Goal: Task Accomplishment & Management: Use online tool/utility

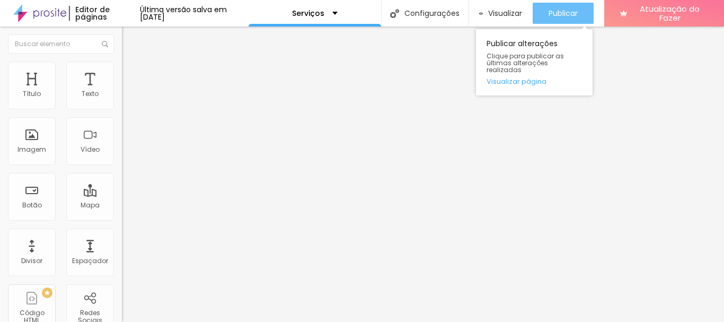
click at [569, 13] on font "Publicar" at bounding box center [563, 13] width 29 height 11
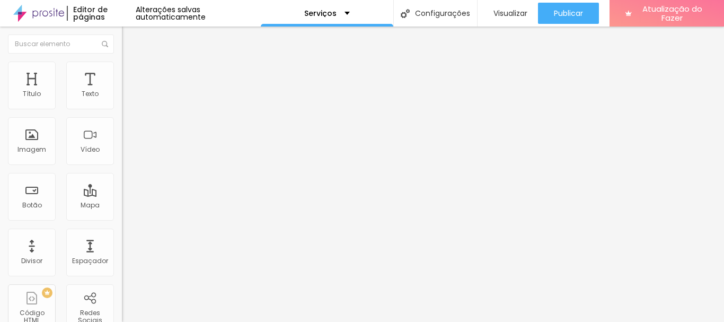
click at [126, 99] on icon "button" at bounding box center [129, 95] width 6 height 6
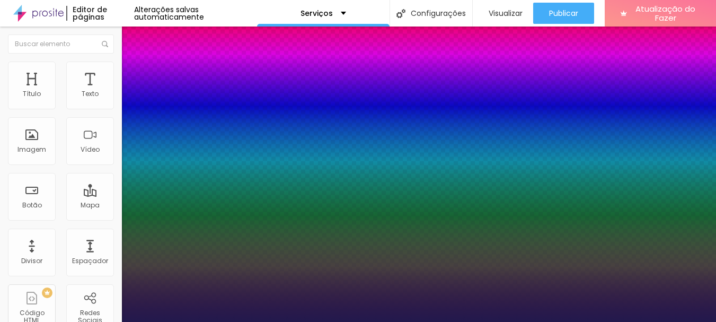
type input "1"
type input "8"
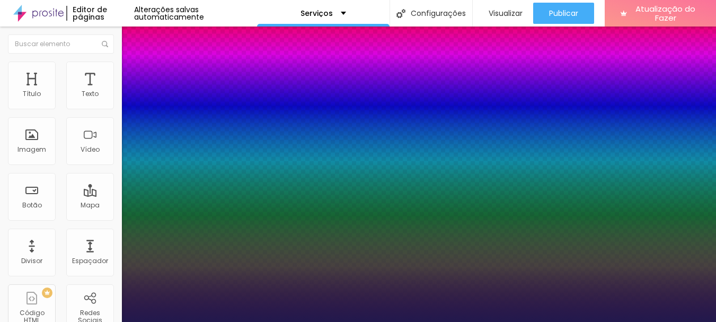
type input "2"
type input "1"
type input "20"
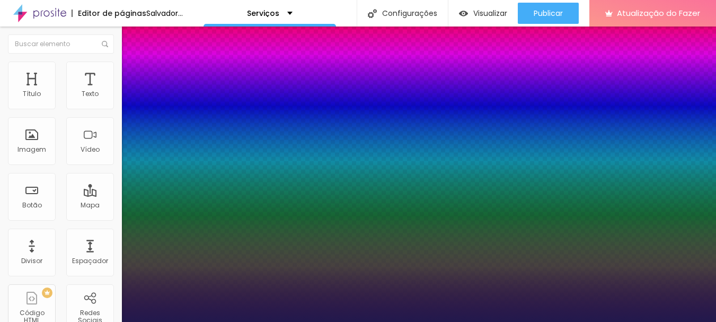
type input "1"
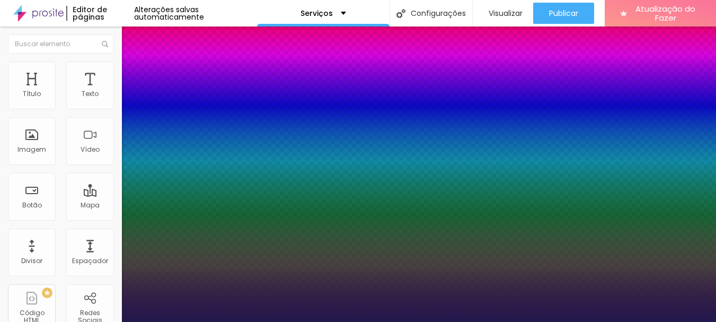
type input "20"
click at [430, 321] on div at bounding box center [358, 322] width 716 height 0
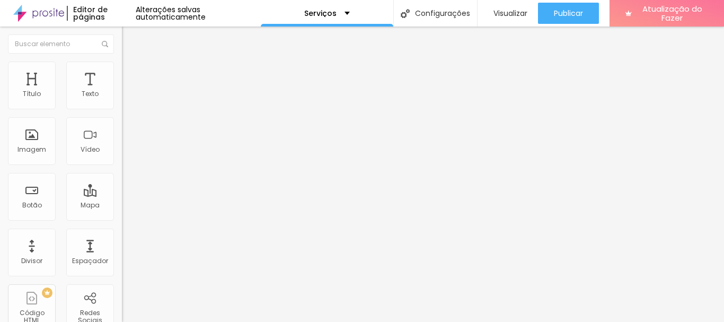
click at [126, 99] on icon "button" at bounding box center [129, 95] width 6 height 6
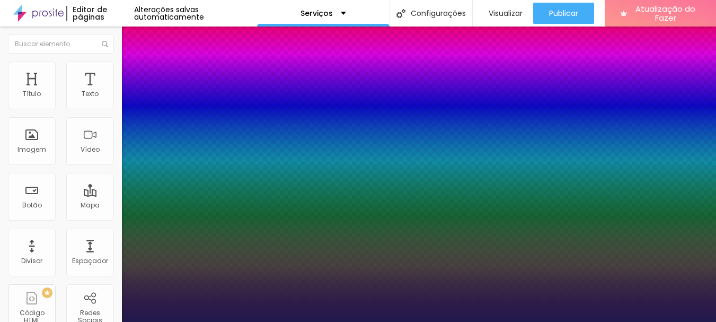
type input "1"
type input "8"
type input "2"
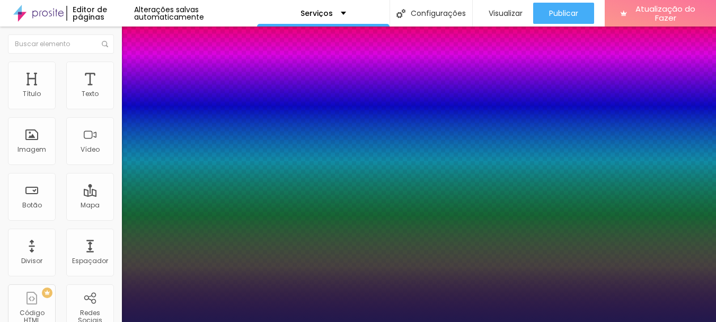
type input "1"
type input "20"
type input "1"
type input "20"
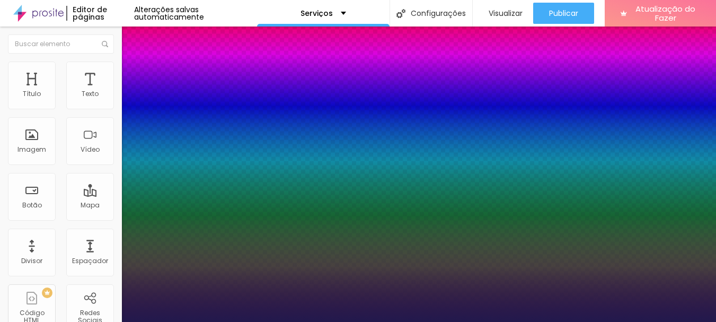
click at [471, 321] on div at bounding box center [358, 322] width 716 height 0
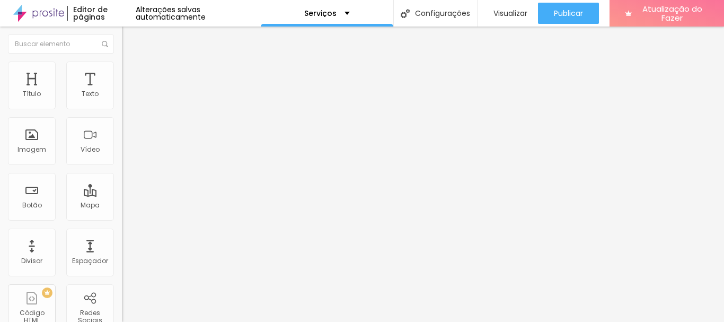
click at [126, 99] on icon "button" at bounding box center [129, 95] width 6 height 6
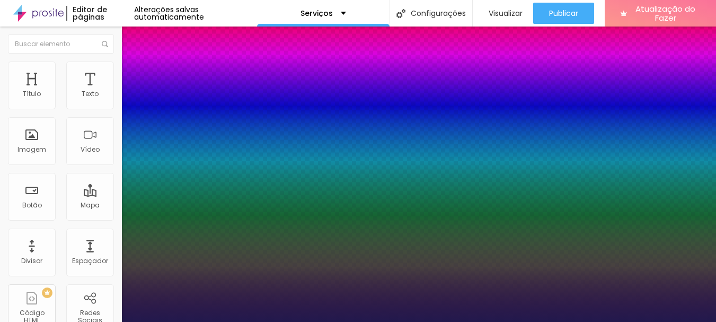
type input "1"
type input "8"
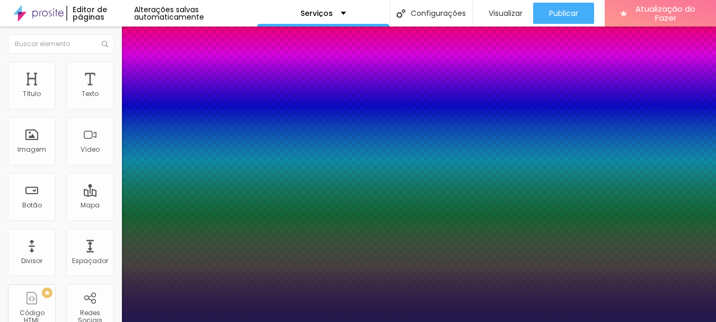
type input "2"
type input "1"
type input "20"
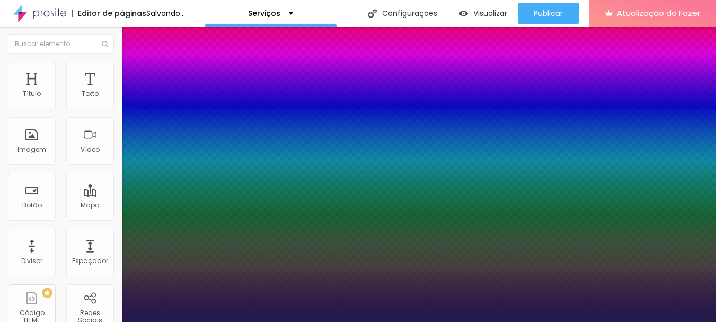
type input "1"
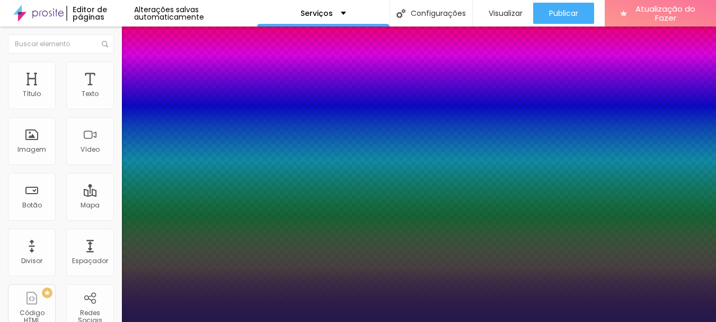
type input "20"
click at [494, 321] on div at bounding box center [358, 322] width 716 height 0
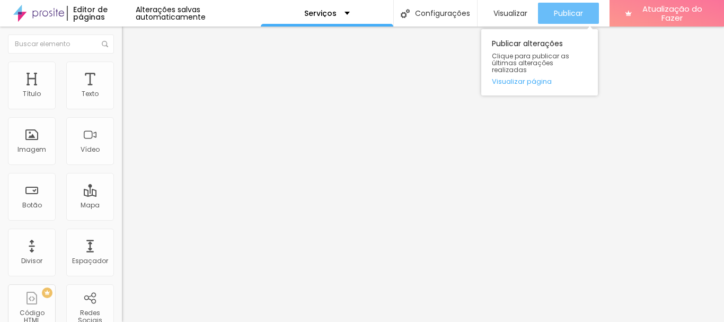
click at [578, 10] on font "Publicar" at bounding box center [568, 13] width 29 height 11
click at [568, 13] on font "Publicar" at bounding box center [568, 13] width 29 height 11
click at [567, 12] on font "Publicar" at bounding box center [568, 13] width 29 height 11
click at [565, 13] on font "Publicar" at bounding box center [568, 13] width 29 height 11
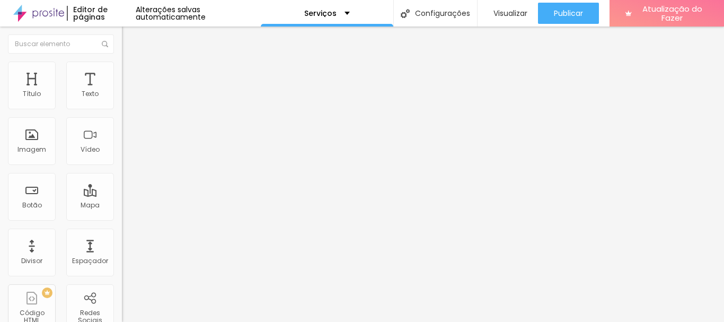
click at [126, 99] on icon "button" at bounding box center [129, 95] width 6 height 6
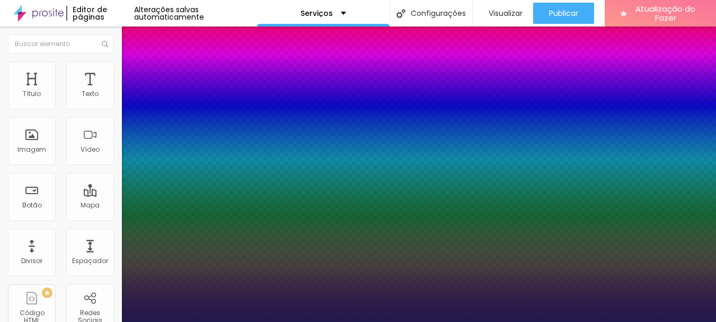
type input "1"
type input "8"
type input "2"
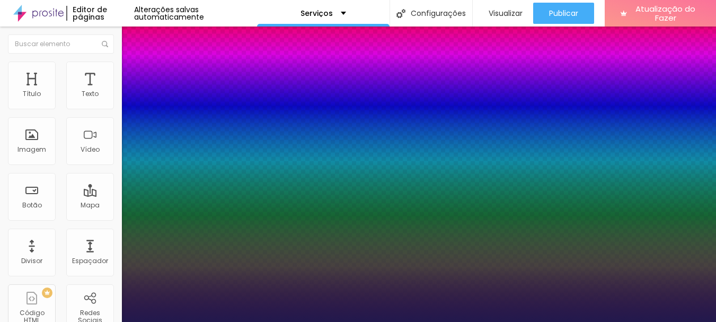
type input "1"
type input "20"
type input "1"
type input "20"
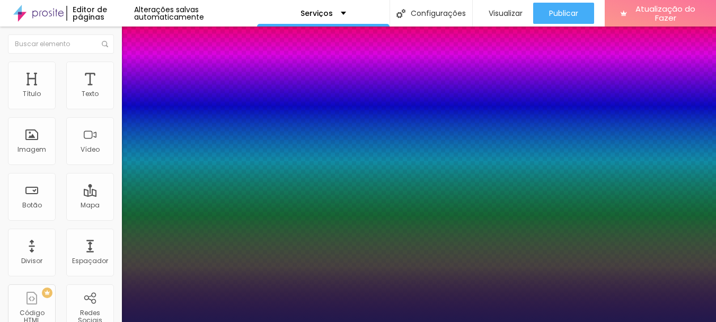
click at [436, 321] on div at bounding box center [358, 322] width 716 height 0
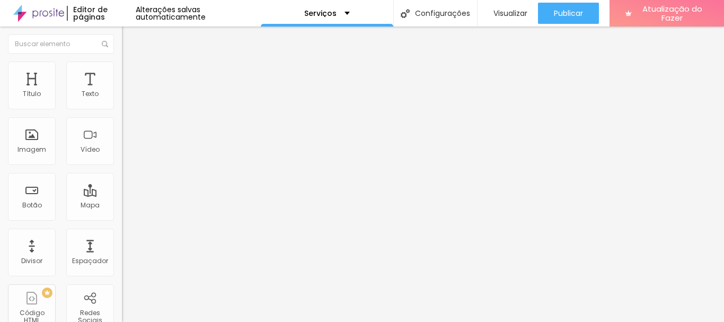
click at [122, 102] on button "button" at bounding box center [129, 96] width 15 height 11
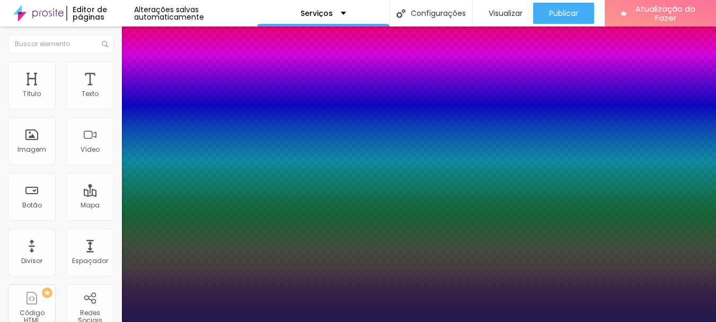
type input "1"
click at [355, 321] on div at bounding box center [358, 322] width 716 height 0
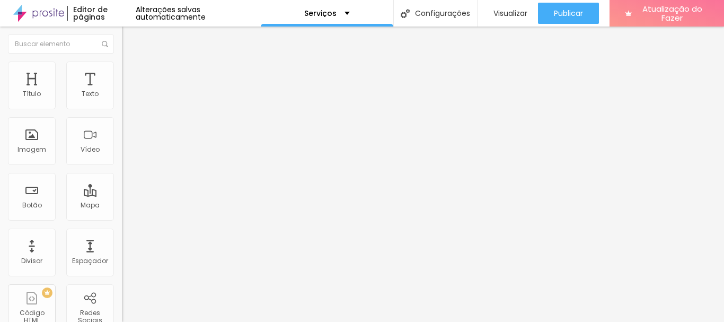
click at [126, 99] on icon "button" at bounding box center [129, 95] width 6 height 6
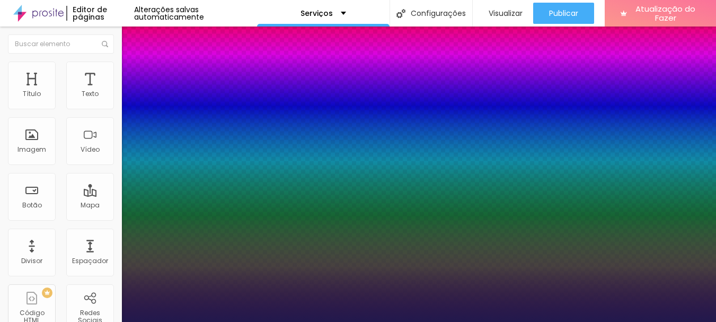
type input "1"
type input "8"
type input "2"
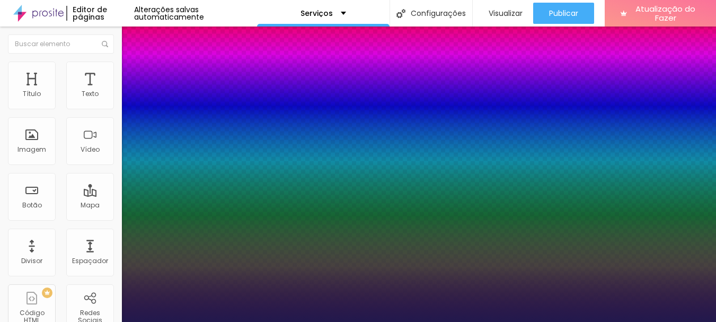
type input "1"
type input "20"
type input "1"
type input "20"
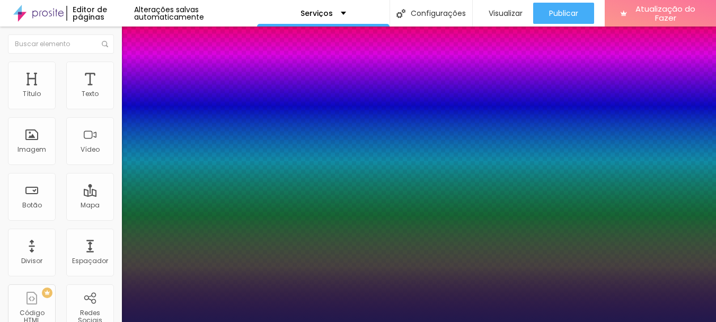
click at [390, 321] on div at bounding box center [358, 322] width 716 height 0
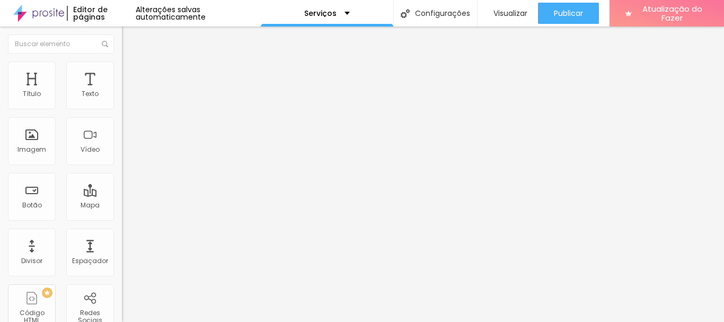
click at [122, 102] on button "button" at bounding box center [129, 96] width 15 height 11
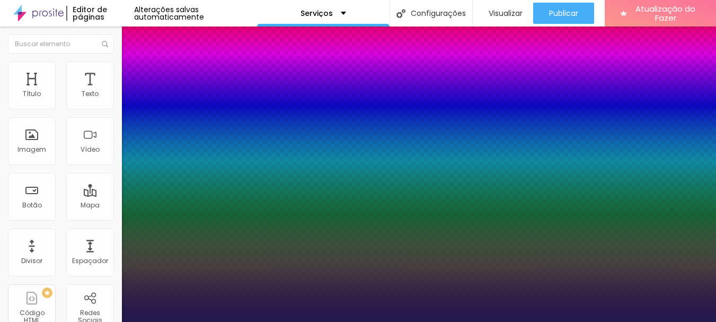
type input "1"
click at [405, 321] on div at bounding box center [358, 322] width 716 height 0
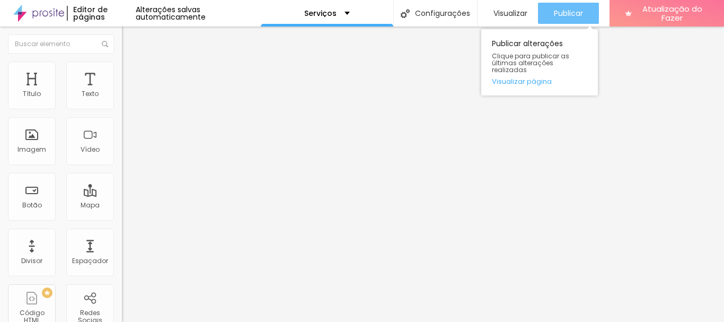
click at [564, 17] on font "Publicar" at bounding box center [568, 13] width 29 height 11
click at [566, 4] on div "Publicar" at bounding box center [568, 13] width 29 height 21
click at [570, 17] on font "Publicar" at bounding box center [568, 13] width 29 height 11
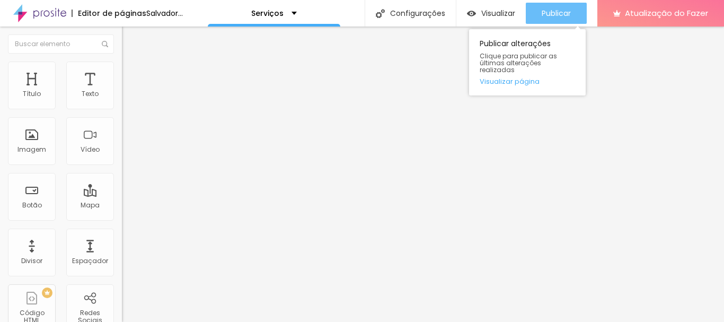
click at [571, 13] on font "Publicar" at bounding box center [556, 13] width 29 height 11
click at [571, 12] on font "Publicar" at bounding box center [556, 13] width 29 height 11
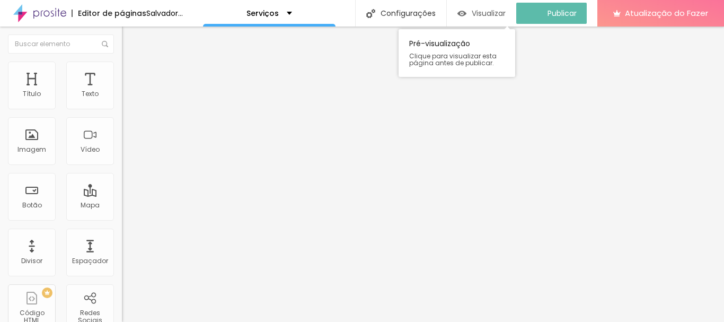
click at [506, 13] on font "Visualizar" at bounding box center [489, 13] width 34 height 11
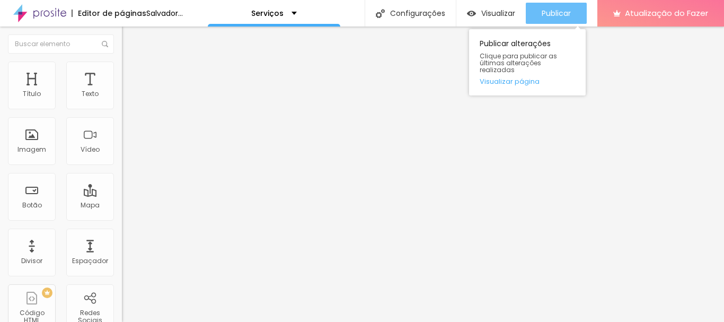
click at [571, 10] on font "Publicar" at bounding box center [556, 13] width 29 height 11
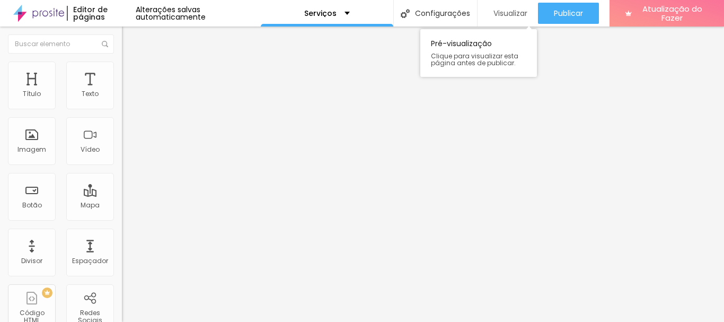
click at [508, 10] on font "Visualizar" at bounding box center [510, 13] width 34 height 11
click at [511, 15] on font "Visualizar" at bounding box center [510, 13] width 34 height 11
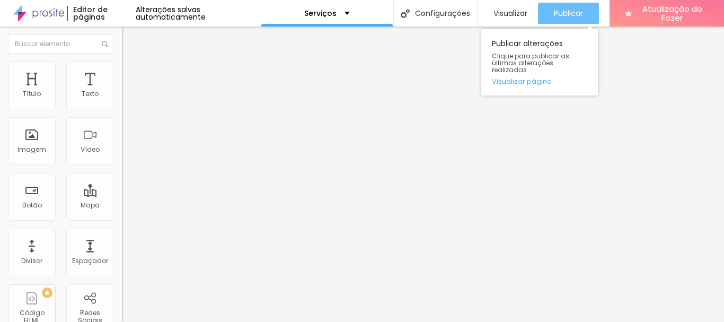
click at [563, 15] on font "Publicar" at bounding box center [568, 13] width 29 height 11
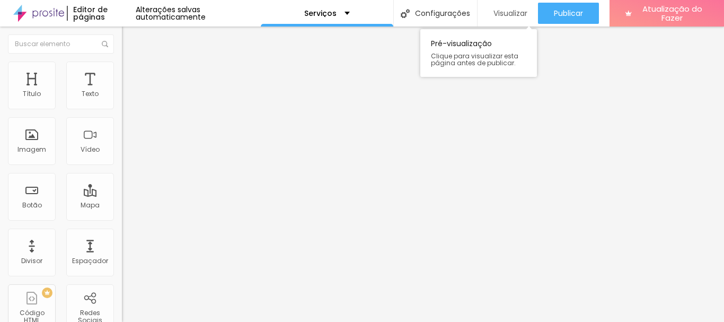
click at [502, 14] on font "Visualizar" at bounding box center [510, 13] width 34 height 11
click at [517, 16] on font "Visualizar" at bounding box center [510, 13] width 34 height 11
